Goal: Task Accomplishment & Management: Complete application form

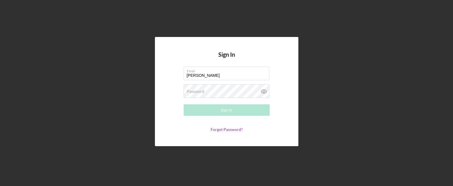
type input "[PERSON_NAME][EMAIL_ADDRESS][DOMAIN_NAME]"
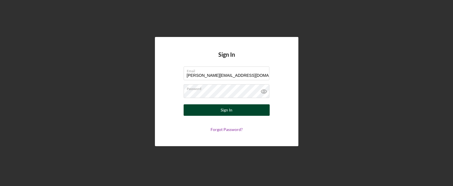
click at [225, 114] on div "Sign In" at bounding box center [226, 109] width 12 height 11
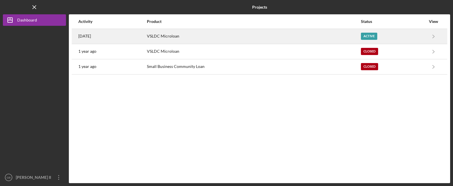
click at [167, 35] on div "VSLDC Microloan" at bounding box center [253, 36] width 213 height 14
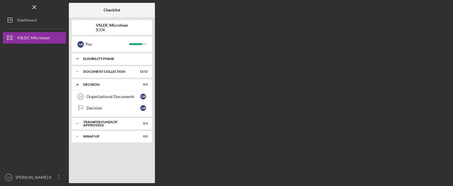
click at [117, 57] on div "Eligibility Phase" at bounding box center [114, 58] width 62 height 3
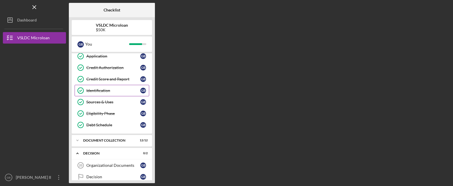
scroll to position [38, 0]
click at [104, 140] on div "Document Collection" at bounding box center [114, 139] width 62 height 3
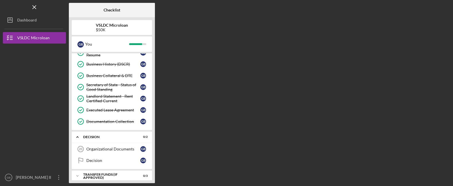
scroll to position [197, 0]
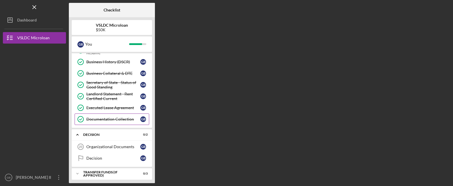
click at [101, 117] on div "Documentation Collection" at bounding box center [113, 119] width 54 height 5
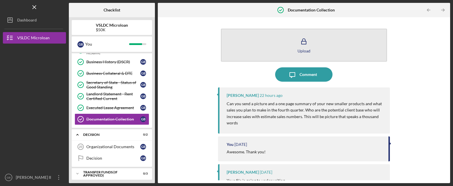
click at [298, 44] on icon "button" at bounding box center [303, 41] width 14 height 14
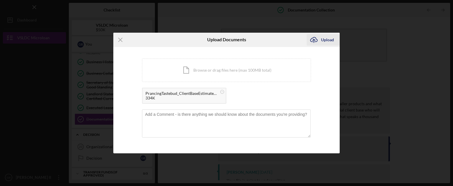
click at [328, 39] on div "Upload" at bounding box center [327, 39] width 13 height 11
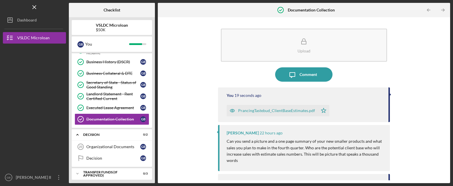
scroll to position [0, 0]
click at [309, 112] on div "PrancingTastebud_ClientBaseEstimates.pdf" at bounding box center [276, 110] width 77 height 5
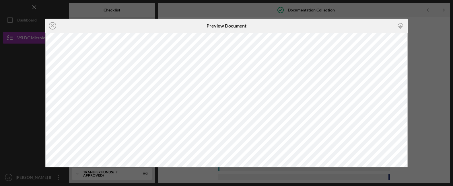
click at [425, 32] on div "Icon/Close Preview Document Icon/Download" at bounding box center [226, 93] width 453 height 186
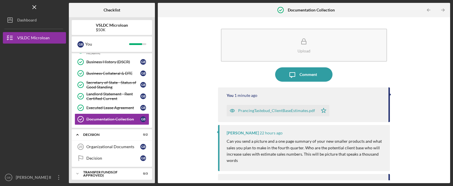
click at [298, 110] on div "PrancingTastebud_ClientBaseEstimates.pdf" at bounding box center [276, 110] width 77 height 5
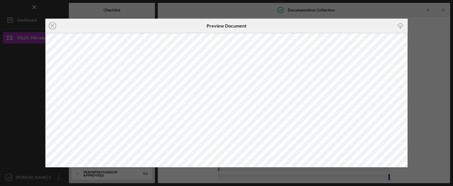
click at [430, 31] on div "Icon/Close Preview Document Icon/Download" at bounding box center [226, 93] width 453 height 186
